Goal: Check status: Check status

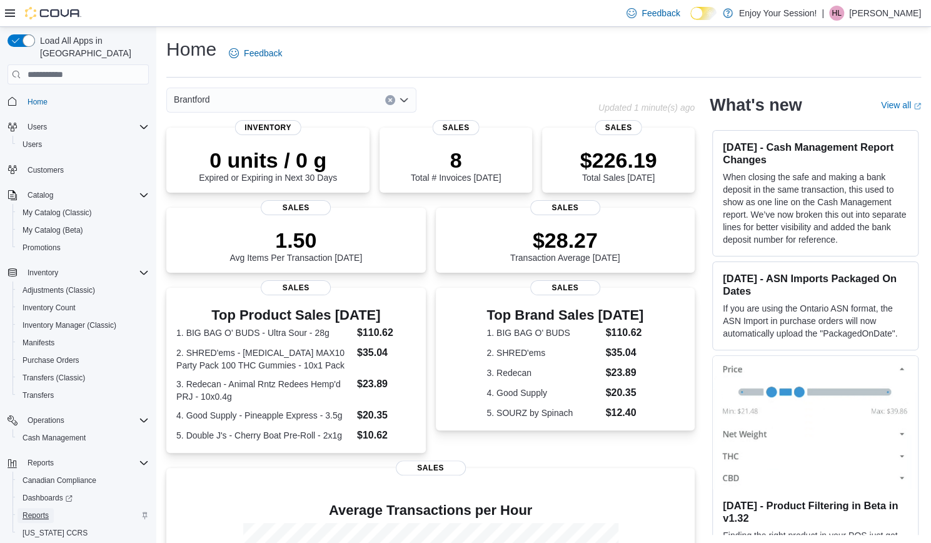
click at [36, 508] on span "Reports" at bounding box center [36, 515] width 26 height 15
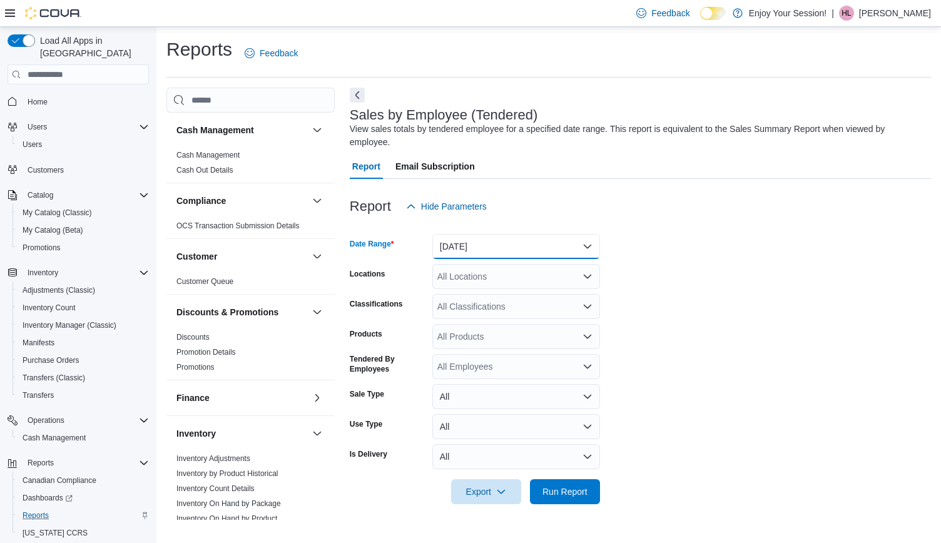
click at [547, 236] on button "[DATE]" at bounding box center [516, 246] width 168 height 25
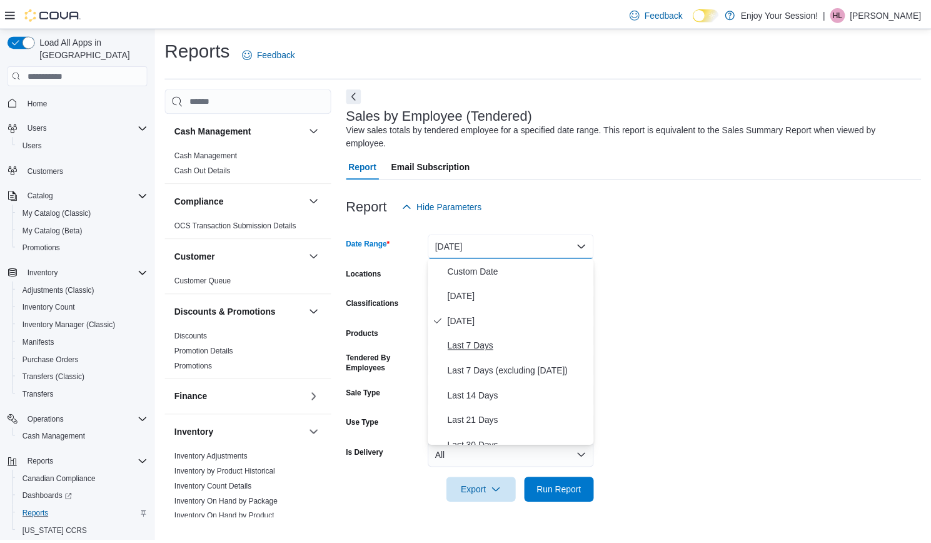
scroll to position [188, 0]
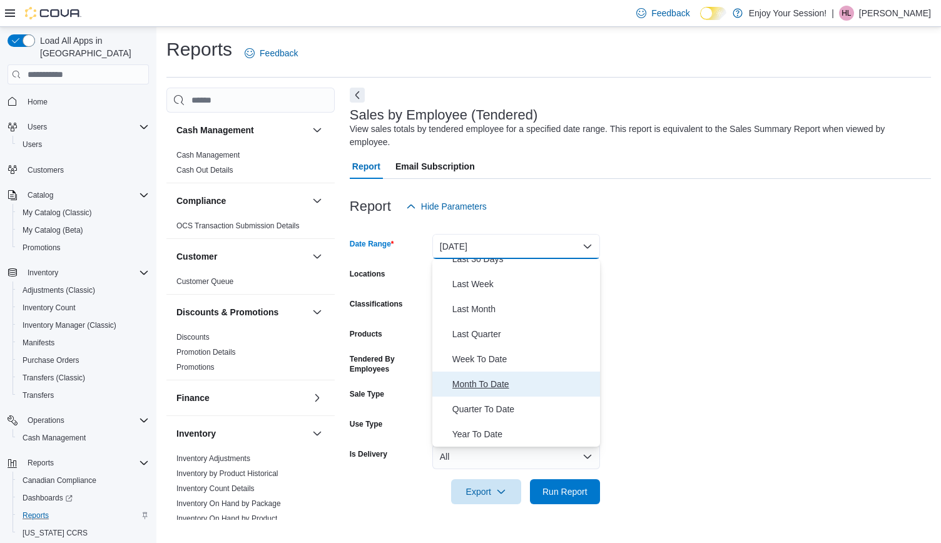
click at [488, 382] on span "Month To Date" at bounding box center [523, 384] width 143 height 15
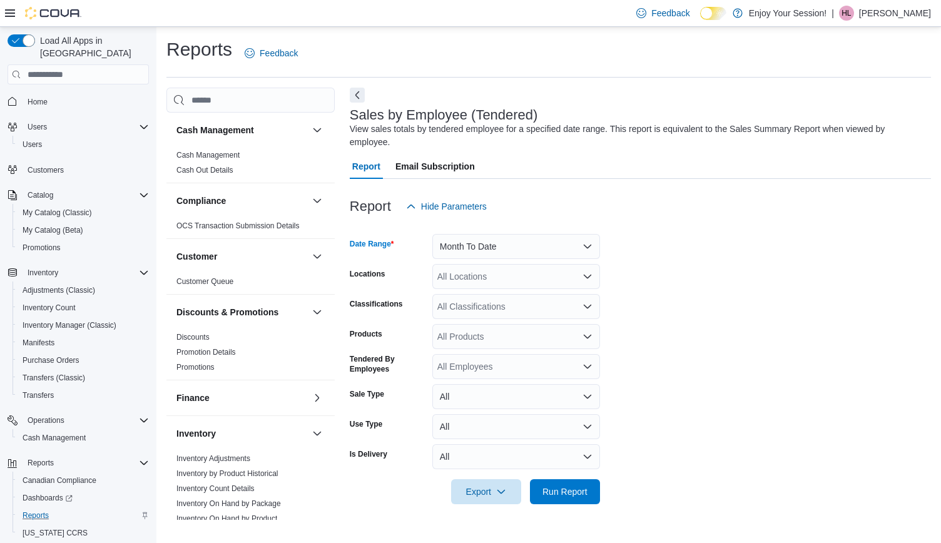
click at [538, 266] on div "All Locations" at bounding box center [516, 276] width 168 height 25
type input "*****"
click at [485, 298] on span "Brantford" at bounding box center [477, 297] width 36 height 13
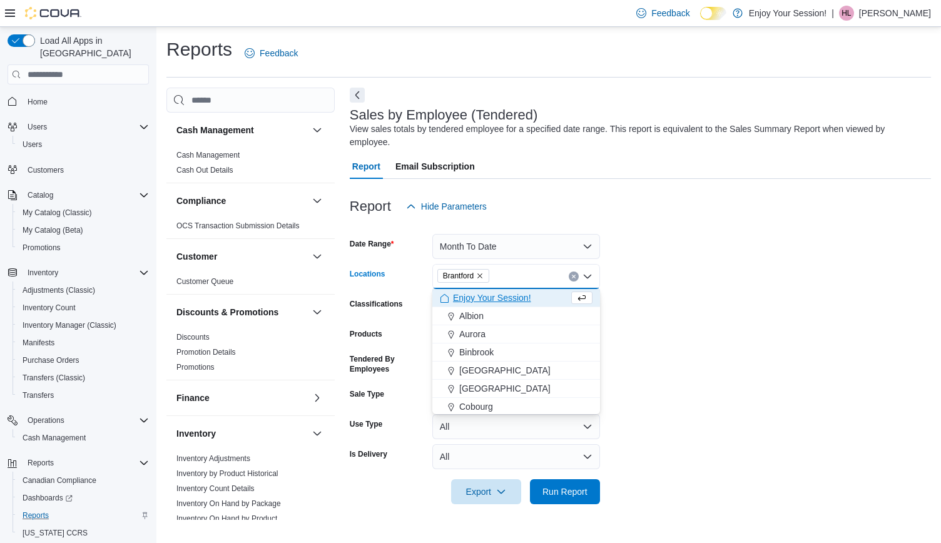
click at [729, 283] on form "Date Range Month To Date Locations [GEOGRAPHIC_DATA] Combo box. Selected. [GEOG…" at bounding box center [640, 361] width 581 height 285
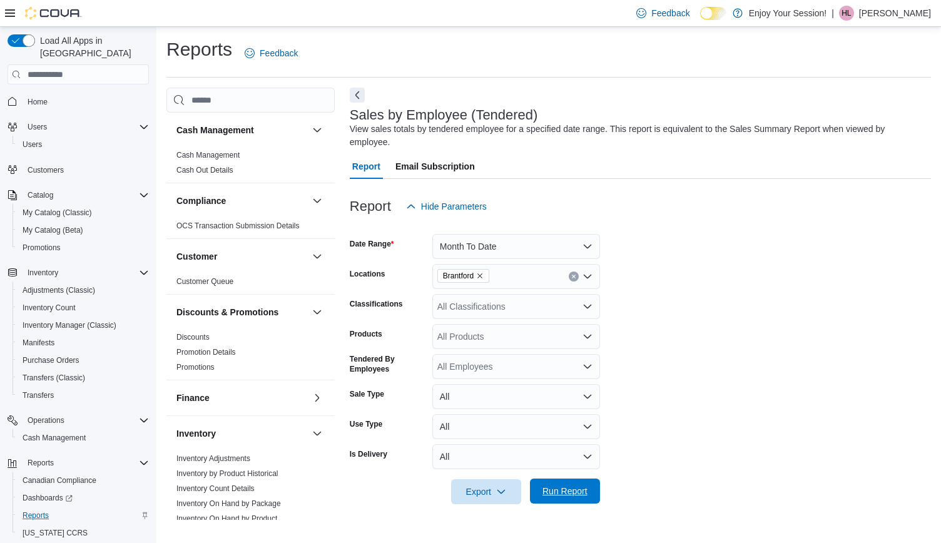
click at [564, 491] on span "Run Report" at bounding box center [564, 491] width 45 height 13
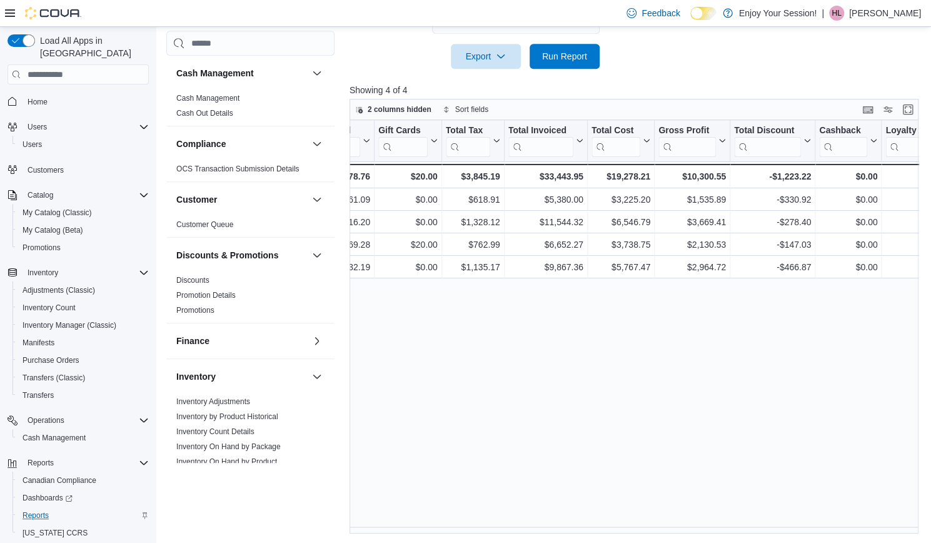
scroll to position [0, 866]
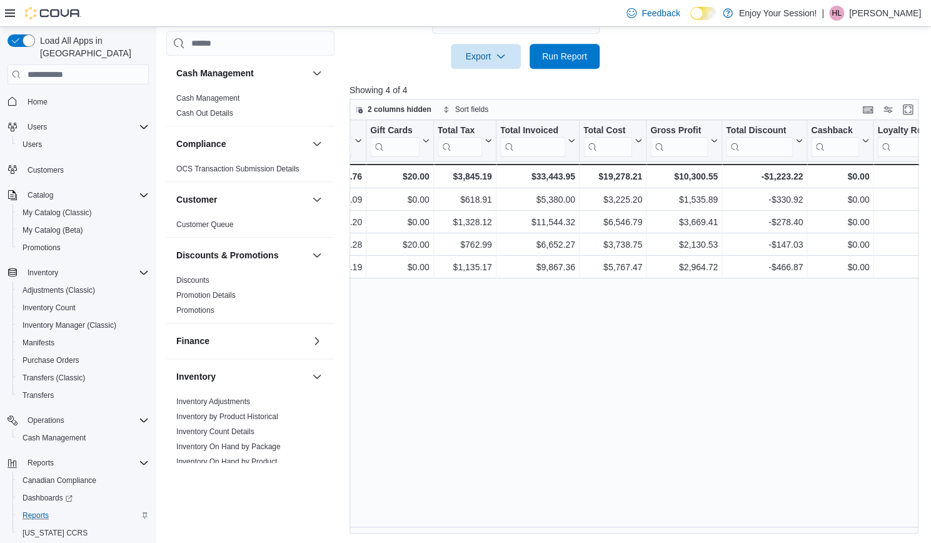
click at [884, 26] on div "Feedback Dark Mode Enjoy Your Session! | HL [PERSON_NAME]" at bounding box center [772, 13] width 300 height 25
click at [844, 17] on div "HL" at bounding box center [836, 13] width 15 height 15
